Goal: Task Accomplishment & Management: Use online tool/utility

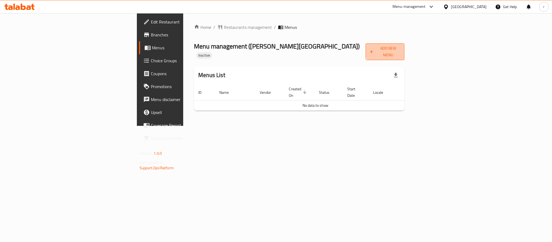
click at [400, 49] on span "Add New Menu" at bounding box center [385, 51] width 30 height 13
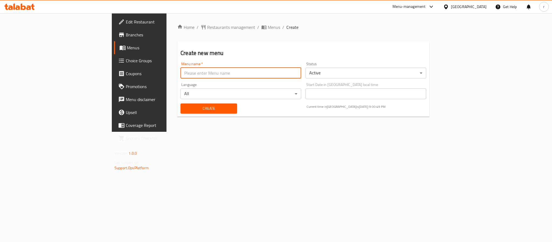
click at [257, 73] on input "text" at bounding box center [240, 73] width 121 height 11
type input "[DATE]"
click at [180, 103] on button "Create" at bounding box center [208, 108] width 57 height 10
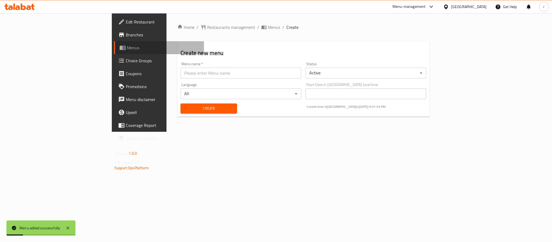
click at [127, 48] on span "Menus" at bounding box center [163, 47] width 73 height 6
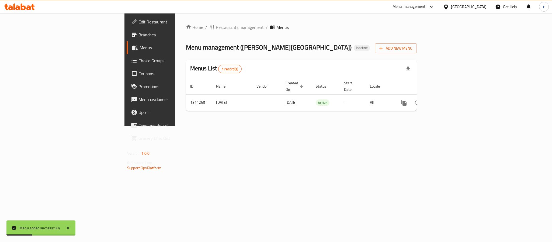
click at [314, 126] on div "Home / Restaurants management / Menus Menu management ( [PERSON_NAME][GEOGRAPHI…" at bounding box center [301, 69] width 252 height 113
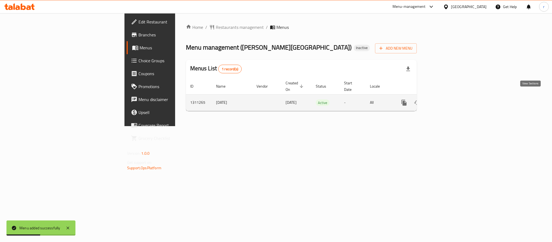
click at [446, 99] on icon "enhanced table" at bounding box center [443, 102] width 6 height 6
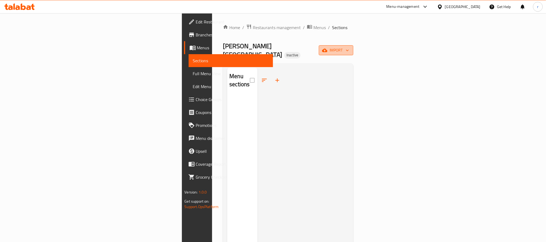
click at [349, 47] on span "import" at bounding box center [336, 50] width 26 height 7
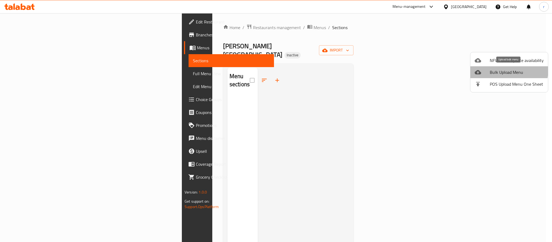
click at [508, 71] on span "Bulk Upload Menu" at bounding box center [517, 72] width 54 height 6
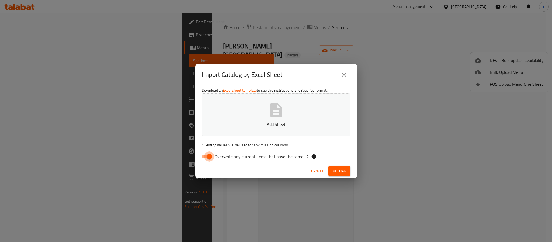
click at [209, 155] on input "Overwrite any current items that have the same ID." at bounding box center [209, 156] width 31 height 10
checkbox input "false"
click at [346, 76] on icon "close" at bounding box center [344, 74] width 6 height 6
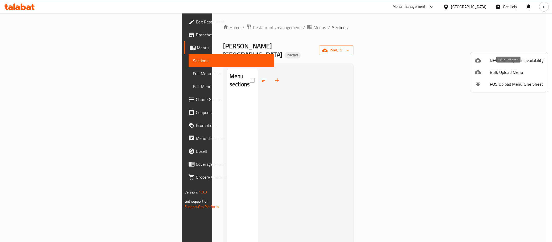
click at [502, 72] on span "Bulk Upload Menu" at bounding box center [517, 72] width 54 height 6
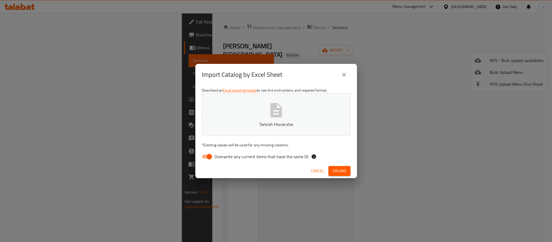
click at [210, 157] on input "Overwrite any current items that have the same ID." at bounding box center [209, 156] width 31 height 10
checkbox input "false"
click at [341, 171] on span "Upload" at bounding box center [339, 171] width 13 height 7
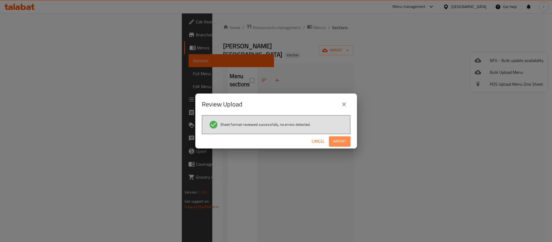
click at [344, 140] on span "Import" at bounding box center [339, 141] width 13 height 7
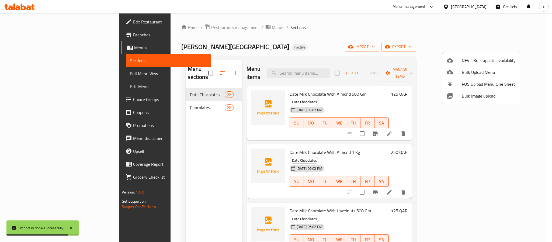
click at [151, 157] on div at bounding box center [276, 121] width 552 height 242
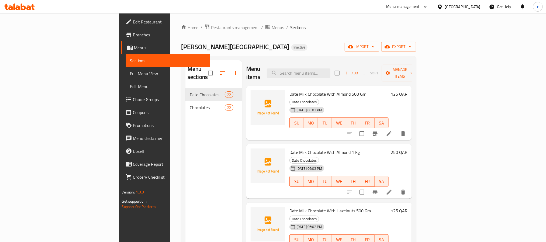
click at [185, 141] on div "Menu sections Date Chocolates 22 Chocolates 22" at bounding box center [213, 181] width 57 height 242
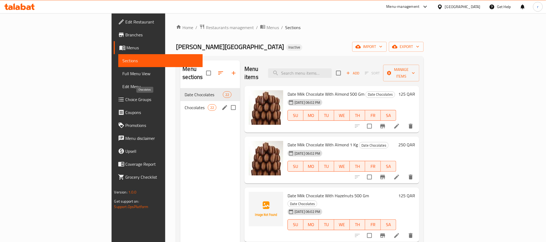
click at [185, 104] on span "Chocolates" at bounding box center [196, 107] width 23 height 6
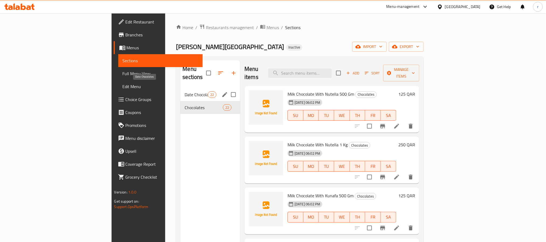
click at [185, 91] on span "Date Chocolates" at bounding box center [196, 94] width 23 height 6
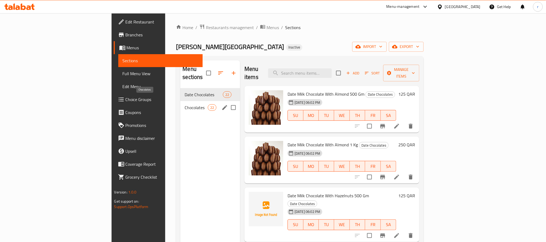
click at [185, 104] on span "Chocolates" at bounding box center [196, 107] width 23 height 6
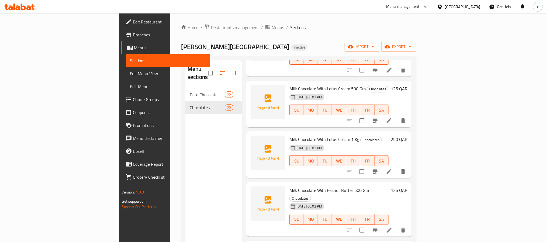
scroll to position [525, 0]
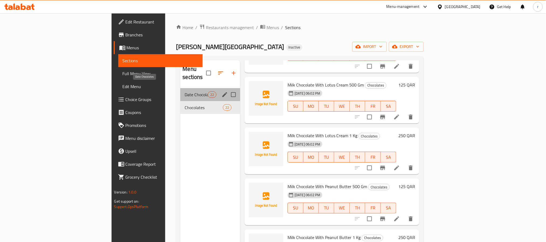
click at [185, 91] on span "Date Chocolates" at bounding box center [196, 94] width 23 height 6
